Goal: Task Accomplishment & Management: Complete application form

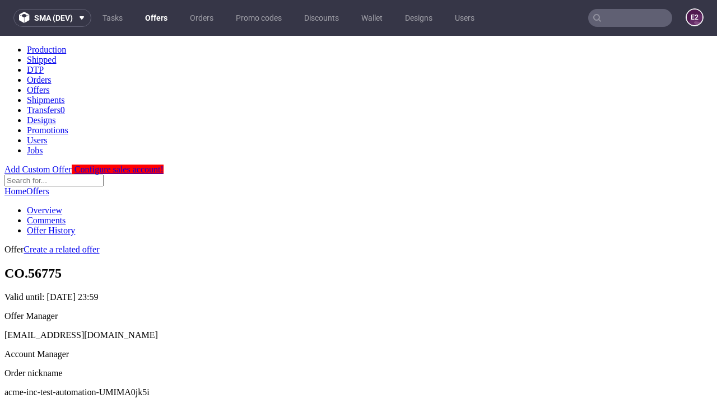
scroll to position [111, 0]
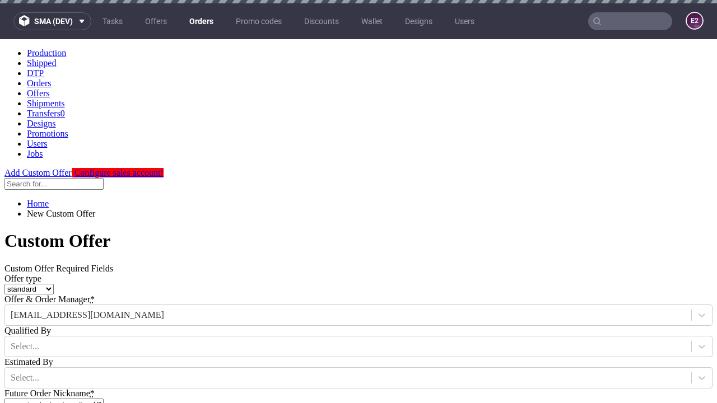
type input "acme-inc-test-automation-UMIMA0jk5i"
type input "2025-09-16"
type input "e2e-user-8J7CO2xYAG@test.com"
select select "gb"
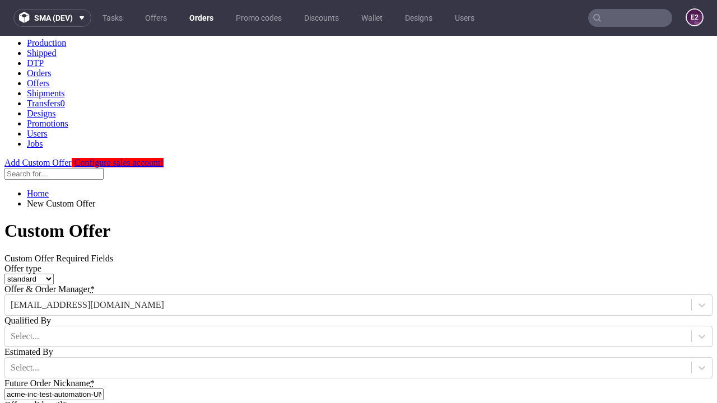
type input "e2e-user-8J7CO2xYAG@test.com"
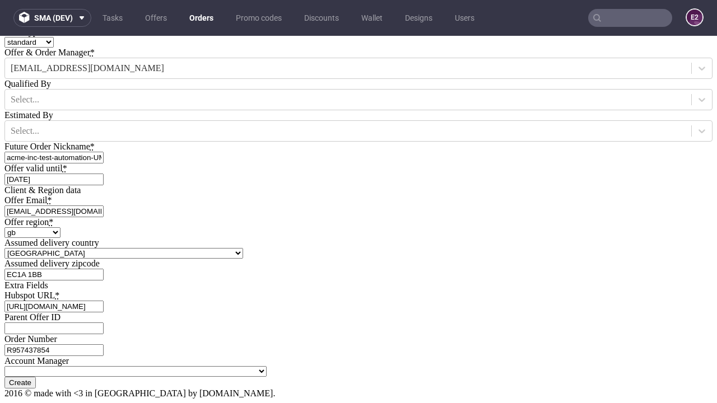
type input "[URL][DOMAIN_NAME]"
click at [36, 377] on input "Create" at bounding box center [19, 383] width 31 height 12
type input "Please wait..."
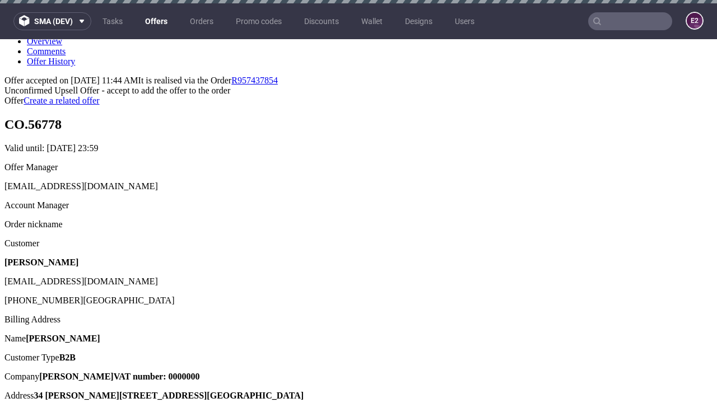
scroll to position [3, 0]
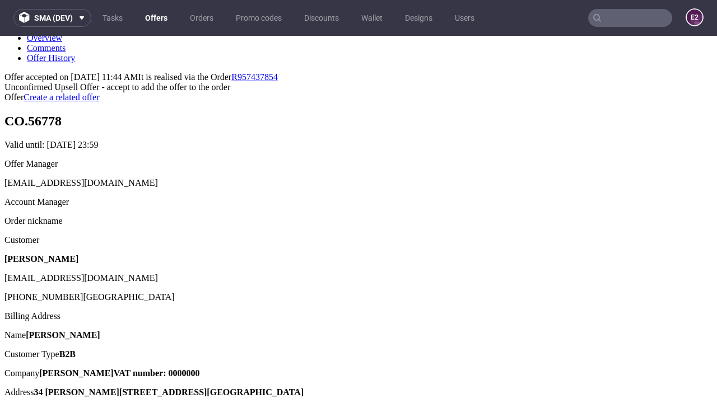
type input "In progress..."
